Goal: Task Accomplishment & Management: Complete application form

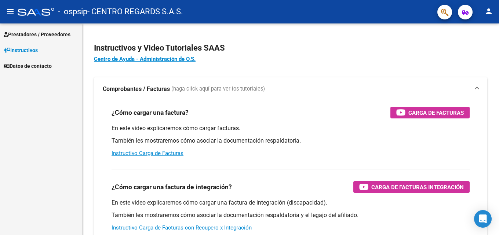
click at [40, 37] on span "Prestadores / Proveedores" at bounding box center [37, 34] width 67 height 8
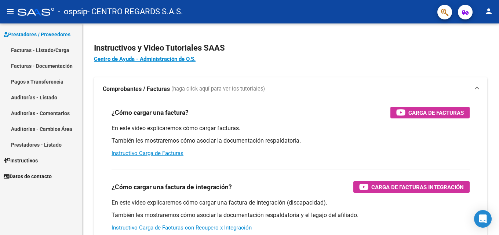
click at [43, 50] on link "Facturas - Listado/Carga" at bounding box center [41, 50] width 82 height 16
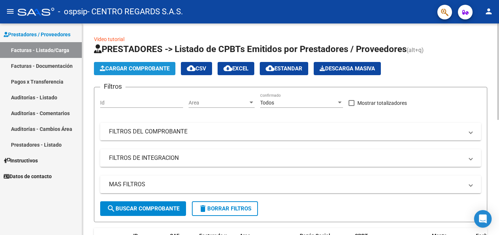
click at [145, 70] on span "Cargar Comprobante" at bounding box center [135, 68] width 70 height 7
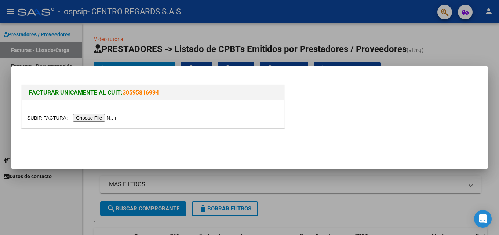
click at [98, 118] on input "file" at bounding box center [73, 118] width 93 height 8
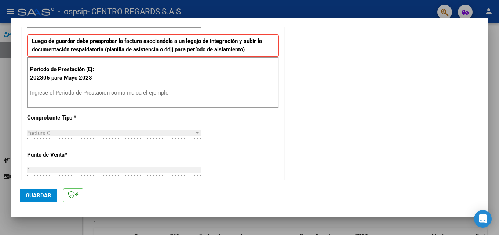
scroll to position [184, 0]
click at [108, 94] on input "Ingrese el Período de Prestación como indica el ejemplo" at bounding box center [115, 92] width 170 height 7
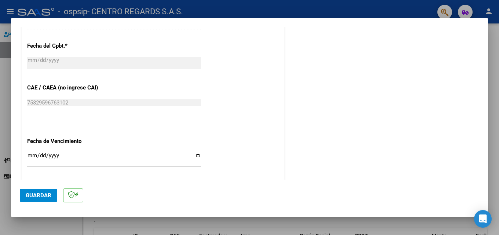
scroll to position [479, 0]
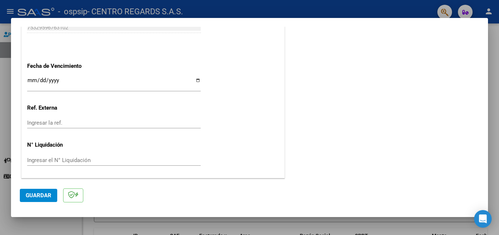
type input "202507"
click at [43, 193] on span "Guardar" at bounding box center [39, 195] width 26 height 7
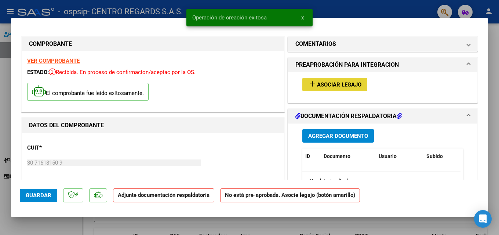
click at [338, 83] on span "Asociar Legajo" at bounding box center [339, 85] width 44 height 7
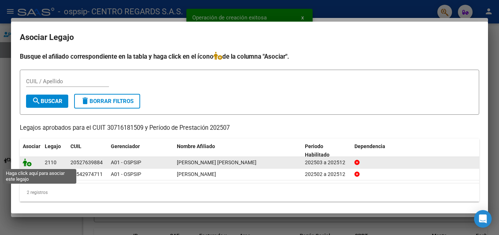
click at [27, 162] on icon at bounding box center [27, 163] width 9 height 8
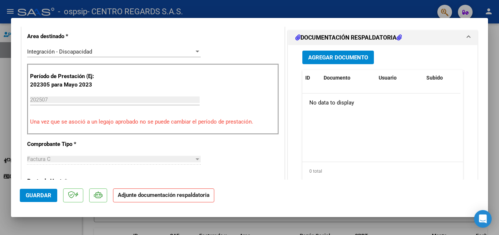
scroll to position [147, 0]
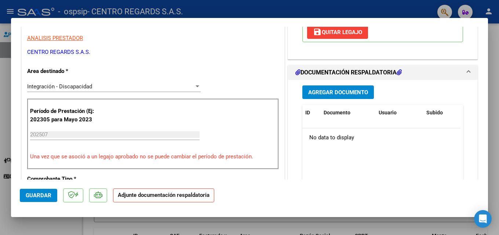
click at [340, 96] on span "Agregar Documento" at bounding box center [338, 92] width 60 height 7
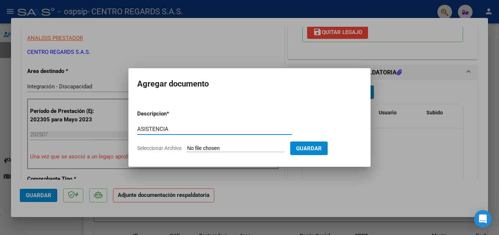
type input "ASISTENCIA"
click at [205, 148] on input "Seleccionar Archivo" at bounding box center [235, 148] width 97 height 7
type input "C:\fakepath\[PERSON_NAME]-6.pdf"
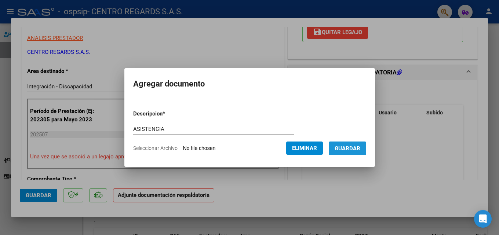
click at [361, 147] on span "Guardar" at bounding box center [348, 148] width 26 height 7
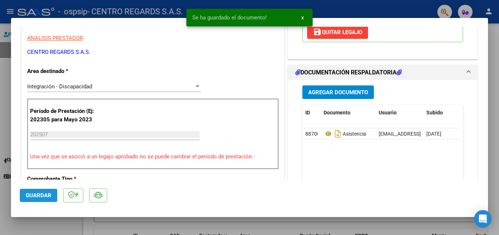
click at [39, 198] on span "Guardar" at bounding box center [39, 195] width 26 height 7
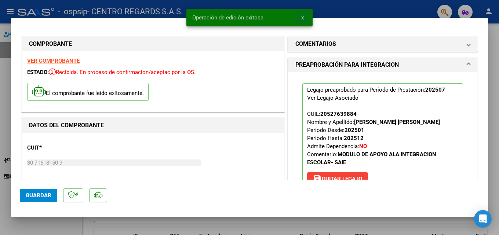
click at [304, 19] on button "x" at bounding box center [303, 17] width 14 height 13
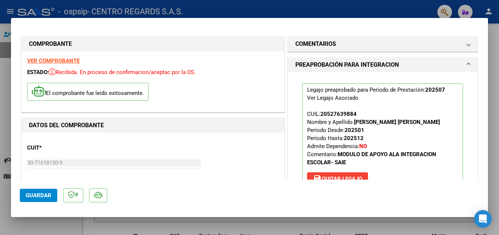
drag, startPoint x: 493, startPoint y: 65, endPoint x: 390, endPoint y: 1, distance: 122.2
click at [493, 65] on div at bounding box center [249, 117] width 499 height 235
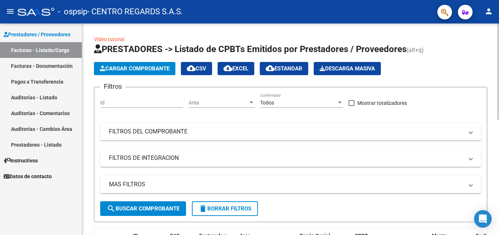
click at [137, 72] on button "Cargar Comprobante" at bounding box center [135, 68] width 82 height 13
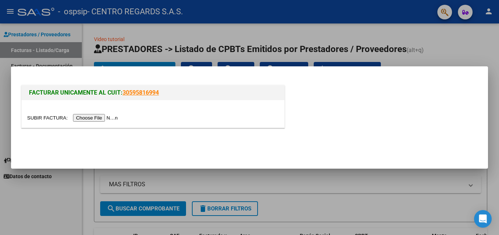
click at [102, 117] on input "file" at bounding box center [73, 118] width 93 height 8
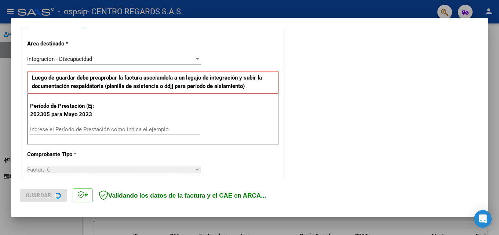
scroll to position [147, 0]
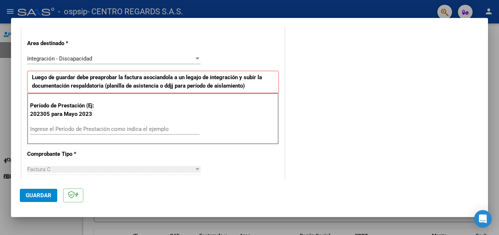
click at [80, 128] on input "Ingrese el Período de Prestación como indica el ejemplo" at bounding box center [115, 129] width 170 height 7
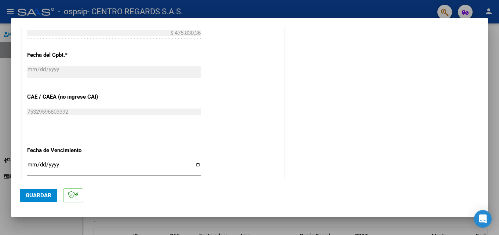
scroll to position [477, 0]
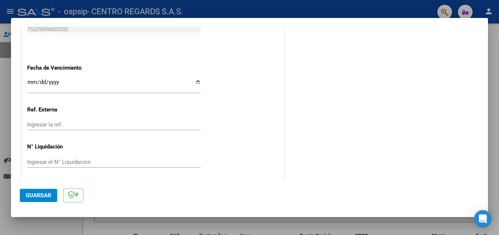
type input "202507"
click at [40, 195] on span "Guardar" at bounding box center [39, 195] width 26 height 7
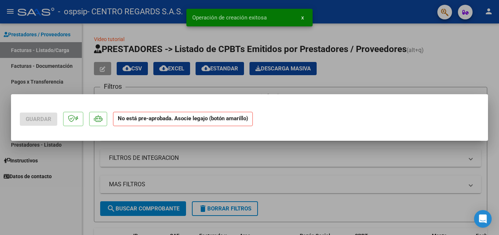
scroll to position [0, 0]
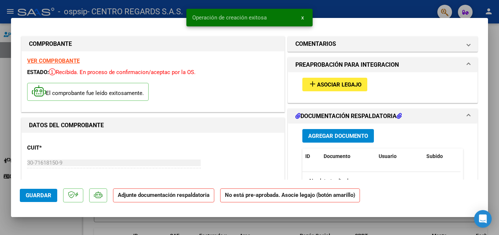
click at [346, 83] on span "Asociar Legajo" at bounding box center [339, 85] width 44 height 7
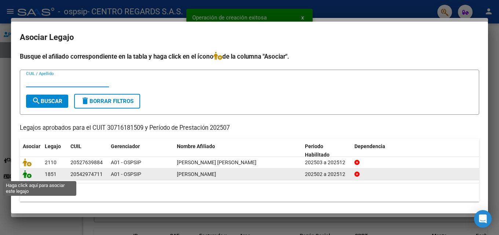
click at [25, 175] on icon at bounding box center [27, 174] width 9 height 8
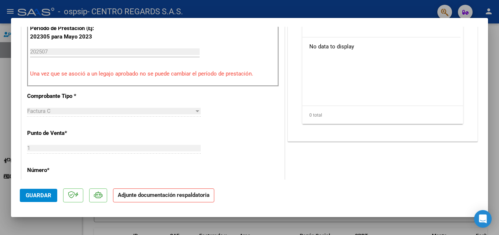
scroll to position [184, 0]
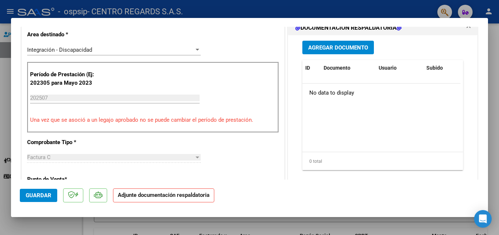
click at [346, 50] on span "Agregar Documento" at bounding box center [338, 47] width 60 height 7
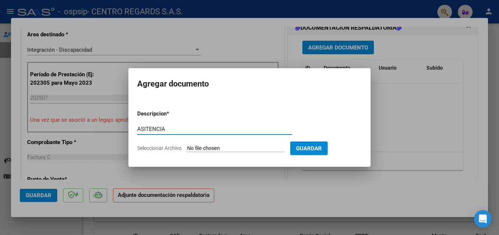
click at [147, 128] on input "ASITENCIA" at bounding box center [214, 129] width 155 height 7
type input "ASISTENCIA"
click at [234, 144] on form "Descripcion * ASISTENCIA Escriba aquí una descripcion Seleccionar Archivo Guard…" at bounding box center [249, 131] width 225 height 54
click at [235, 151] on input "Seleccionar Archivo" at bounding box center [235, 148] width 97 height 7
type input "C:\fakepath\[PERSON_NAME]-6.pdf"
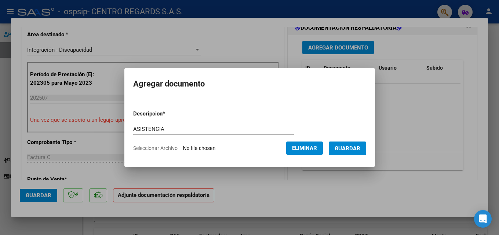
click at [360, 146] on span "Guardar" at bounding box center [348, 148] width 26 height 7
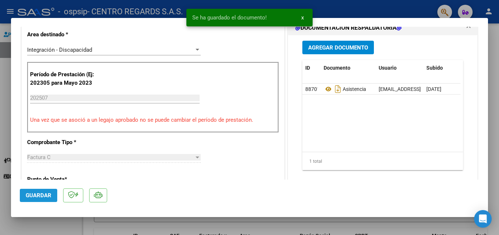
click at [39, 195] on span "Guardar" at bounding box center [39, 195] width 26 height 7
